Goal: Task Accomplishment & Management: Manage account settings

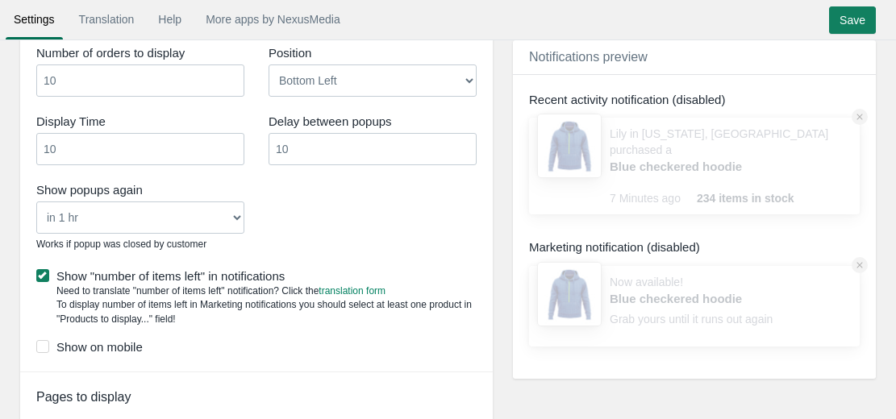
scroll to position [1173, 0]
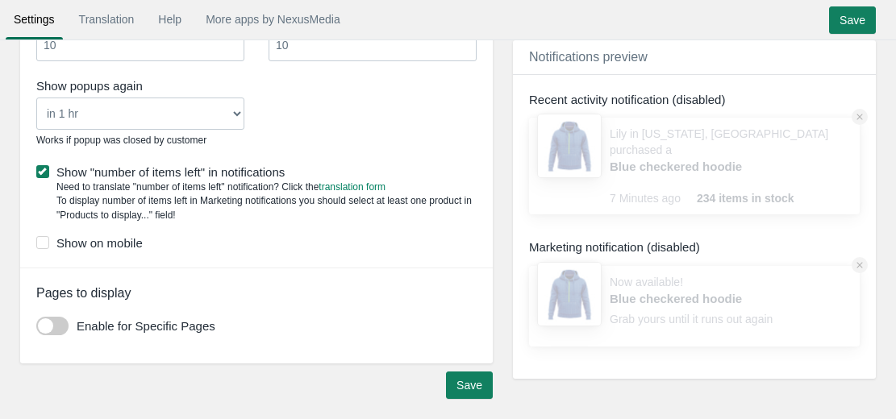
drag, startPoint x: 834, startPoint y: 158, endPoint x: 906, endPoint y: 439, distance: 289.9
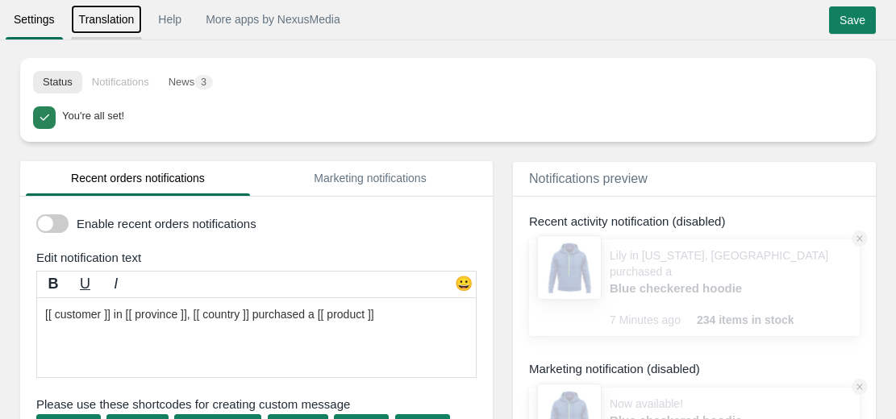
click at [115, 23] on link "Translation" at bounding box center [107, 19] width 72 height 29
click at [35, 13] on link "Settings" at bounding box center [34, 19] width 57 height 29
click at [127, 85] on li "Notifications" at bounding box center [120, 82] width 77 height 23
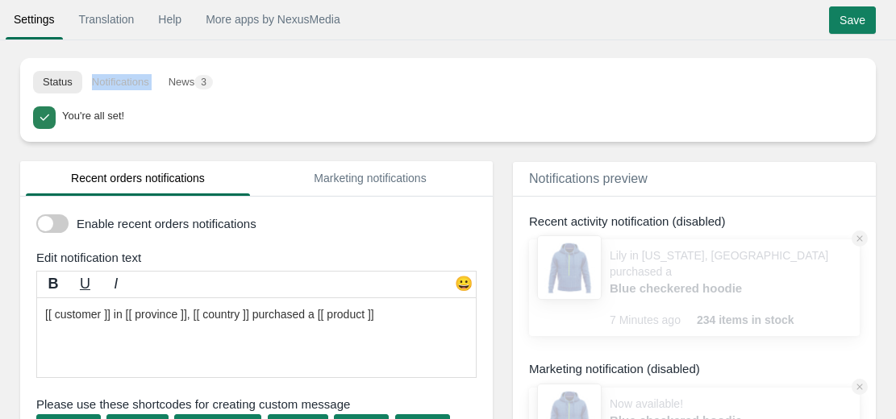
click at [127, 85] on li "Notifications" at bounding box center [120, 82] width 77 height 23
click at [113, 83] on li "Notifications" at bounding box center [120, 82] width 77 height 23
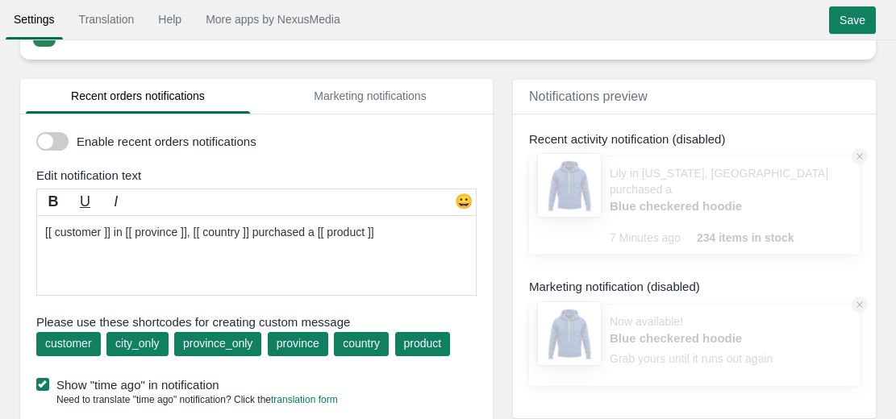
scroll to position [82, 0]
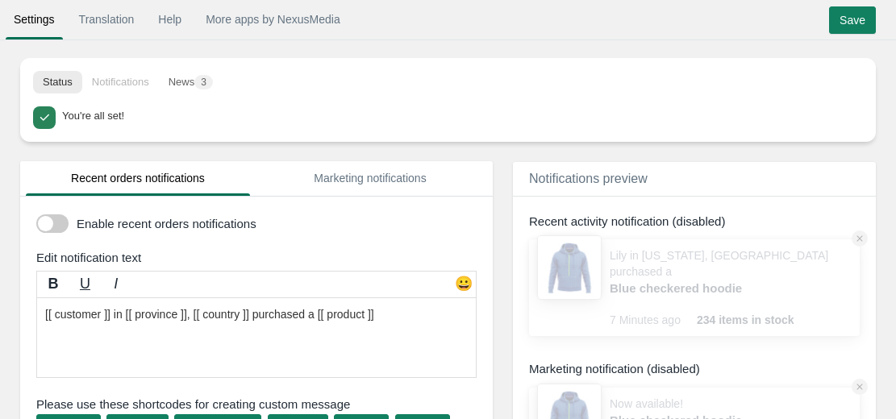
click at [59, 227] on span at bounding box center [52, 224] width 32 height 19
click at [36, 218] on input "checkbox" at bounding box center [36, 218] width 0 height 0
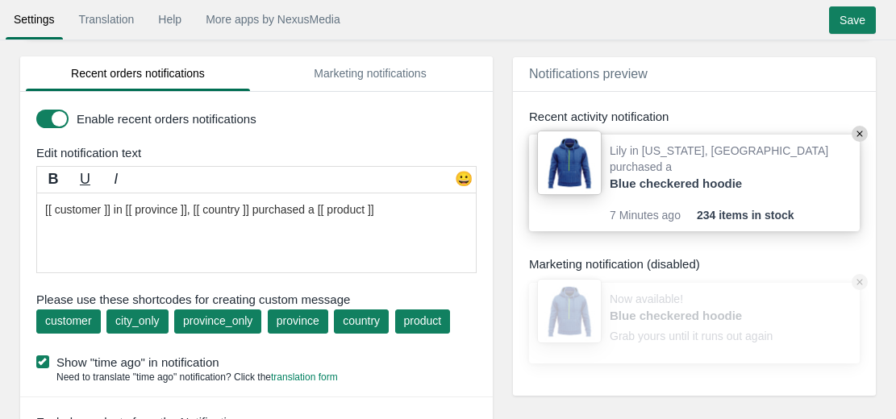
scroll to position [102, 0]
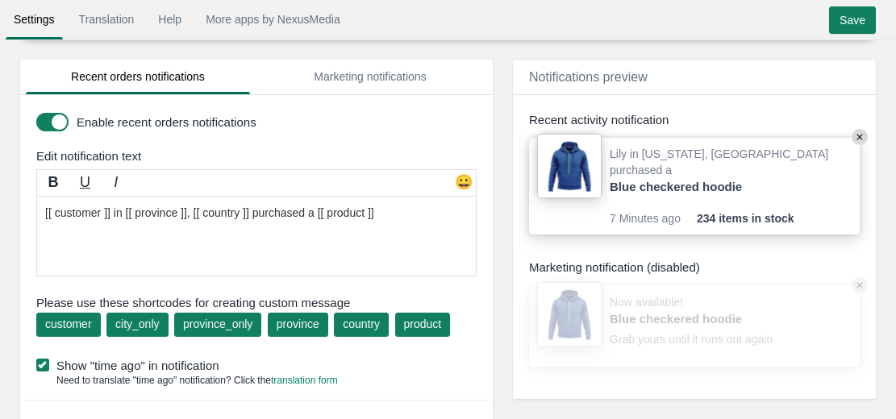
click at [860, 139] on icon at bounding box center [859, 138] width 6 height 6
click at [569, 164] on img at bounding box center [569, 166] width 65 height 65
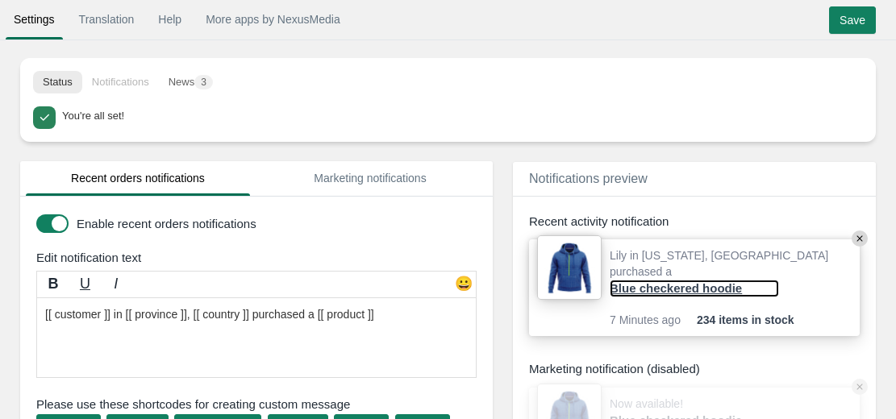
click at [705, 280] on link "Blue checkered hoodie" at bounding box center [694, 288] width 169 height 17
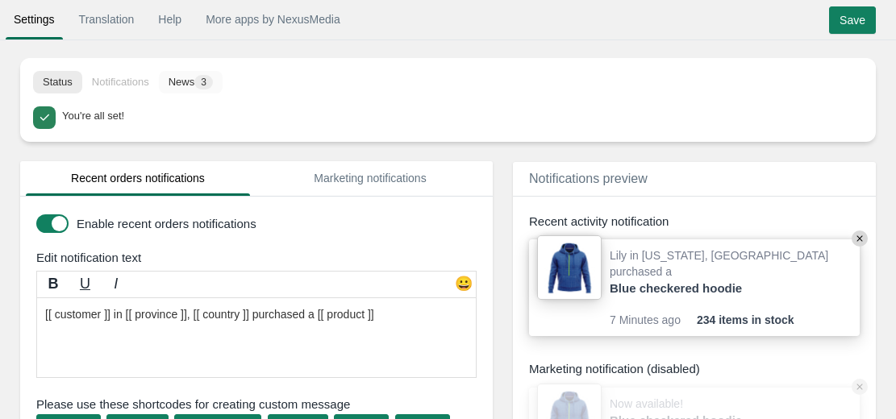
click at [203, 77] on button "News 3" at bounding box center [191, 82] width 64 height 23
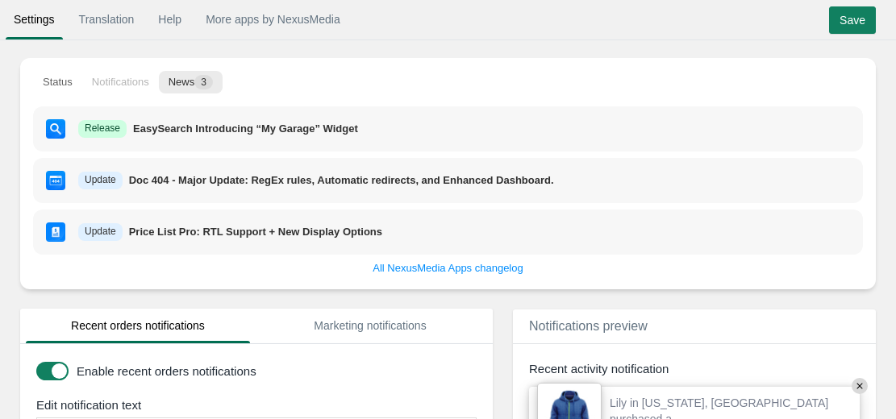
click at [115, 82] on li "Notifications" at bounding box center [120, 82] width 77 height 23
click at [100, 15] on link "Translation" at bounding box center [107, 19] width 72 height 29
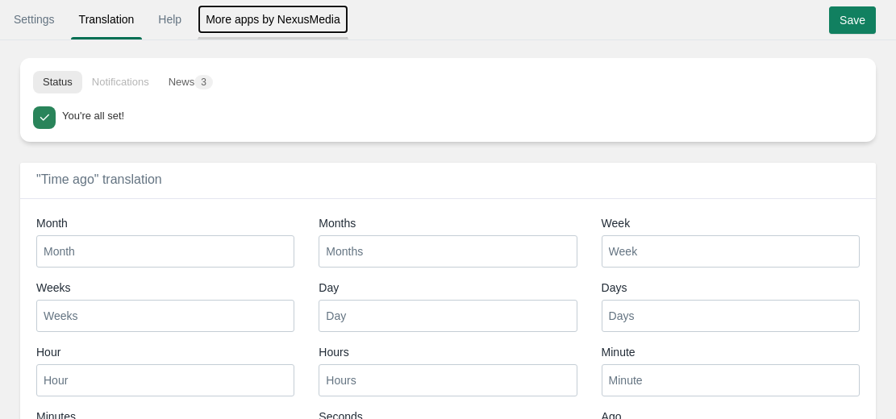
click at [259, 19] on link "More apps by NexusMedia" at bounding box center [273, 19] width 151 height 29
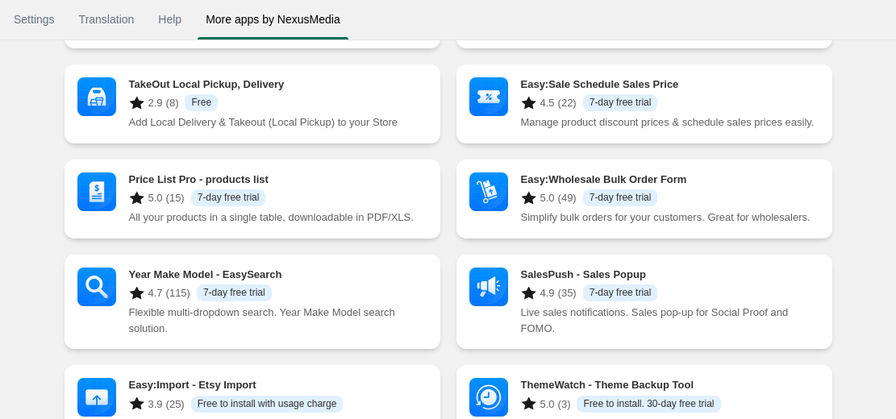
scroll to position [275, 0]
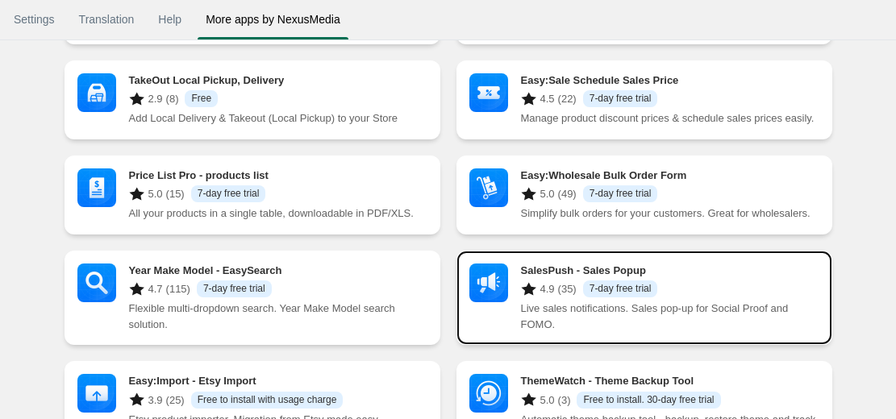
click at [595, 264] on h3 "SalesPush ‑ Sales Popup" at bounding box center [670, 271] width 298 height 14
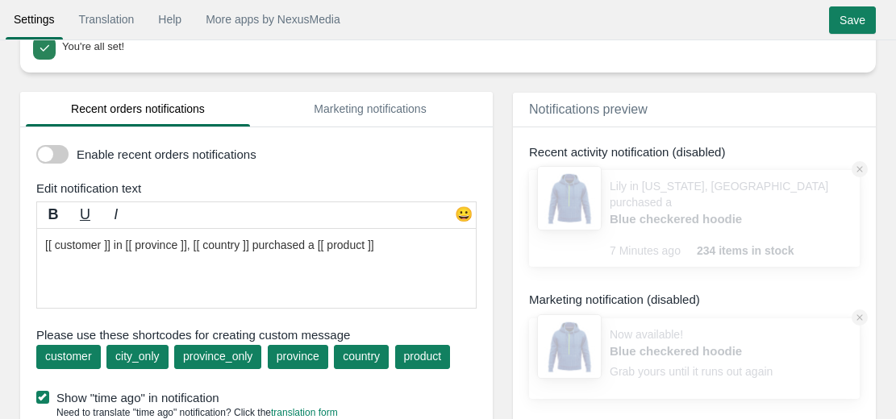
scroll to position [128, 0]
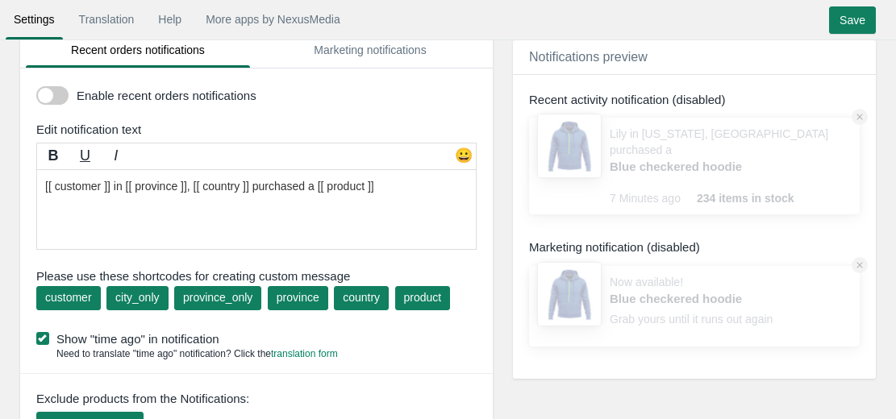
click at [447, 120] on div "Enable recent orders notifications Edit notification text [PERSON_NAME] 😀 custo…" at bounding box center [256, 258] width 473 height 379
click at [388, 50] on link "Marketing notifications" at bounding box center [370, 50] width 224 height 35
